Goal: Find specific page/section: Find specific page/section

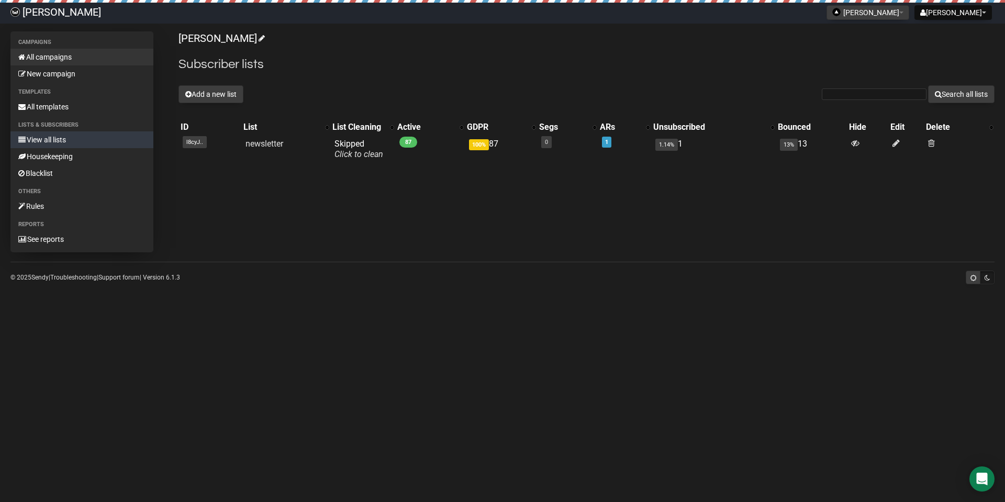
click at [60, 59] on link "All campaigns" at bounding box center [81, 57] width 143 height 17
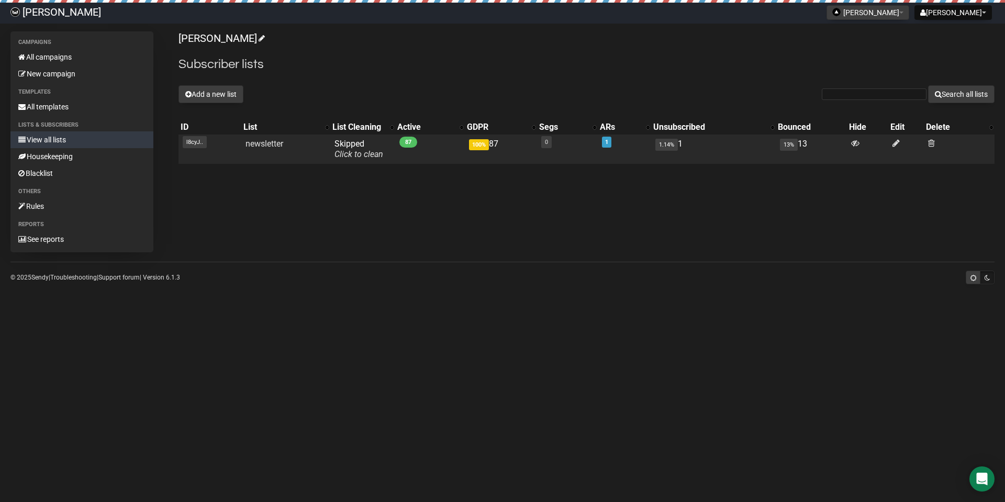
click at [412, 144] on span "87" at bounding box center [408, 142] width 18 height 11
click at [355, 141] on span "Skipped You can be flagged for spam ! We scanned a few emails in this list and …" at bounding box center [359, 149] width 49 height 20
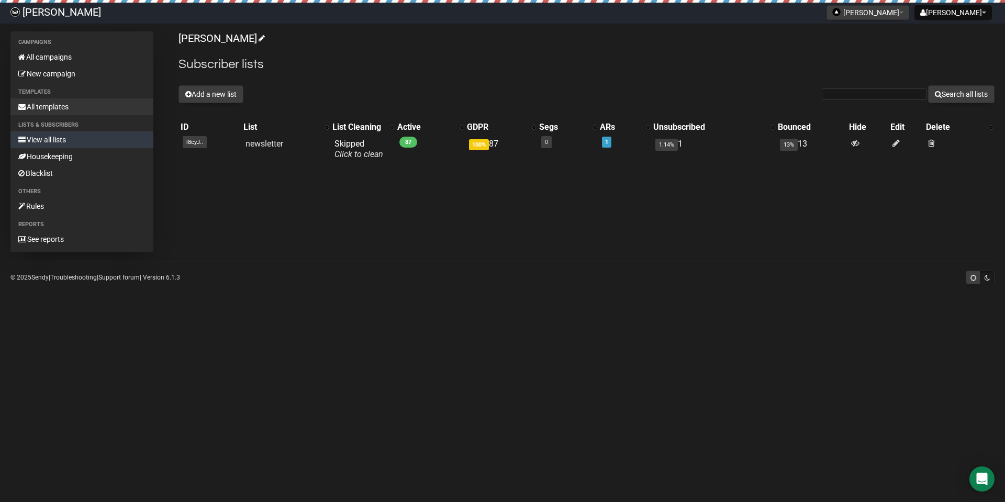
click at [31, 101] on link "All templates" at bounding box center [81, 106] width 143 height 17
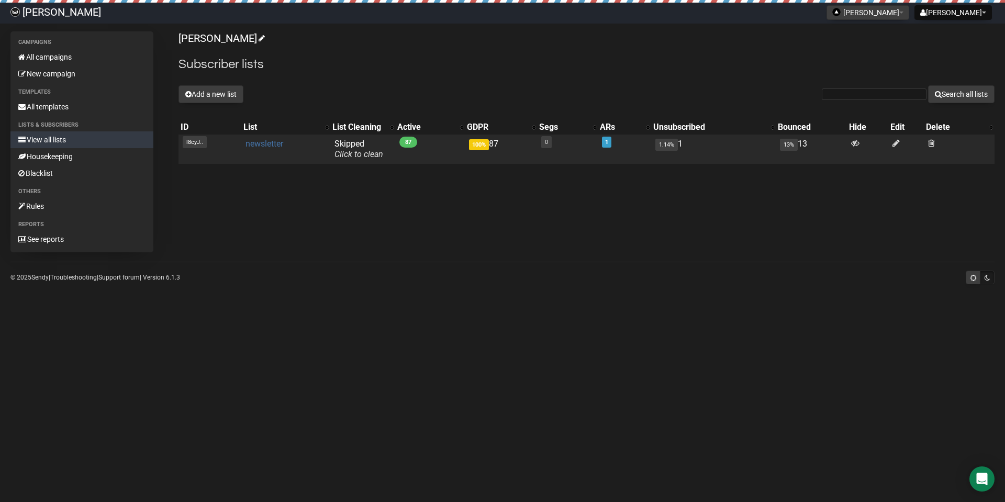
click at [279, 141] on link "newsletter" at bounding box center [265, 144] width 38 height 10
